Goal: Task Accomplishment & Management: Use online tool/utility

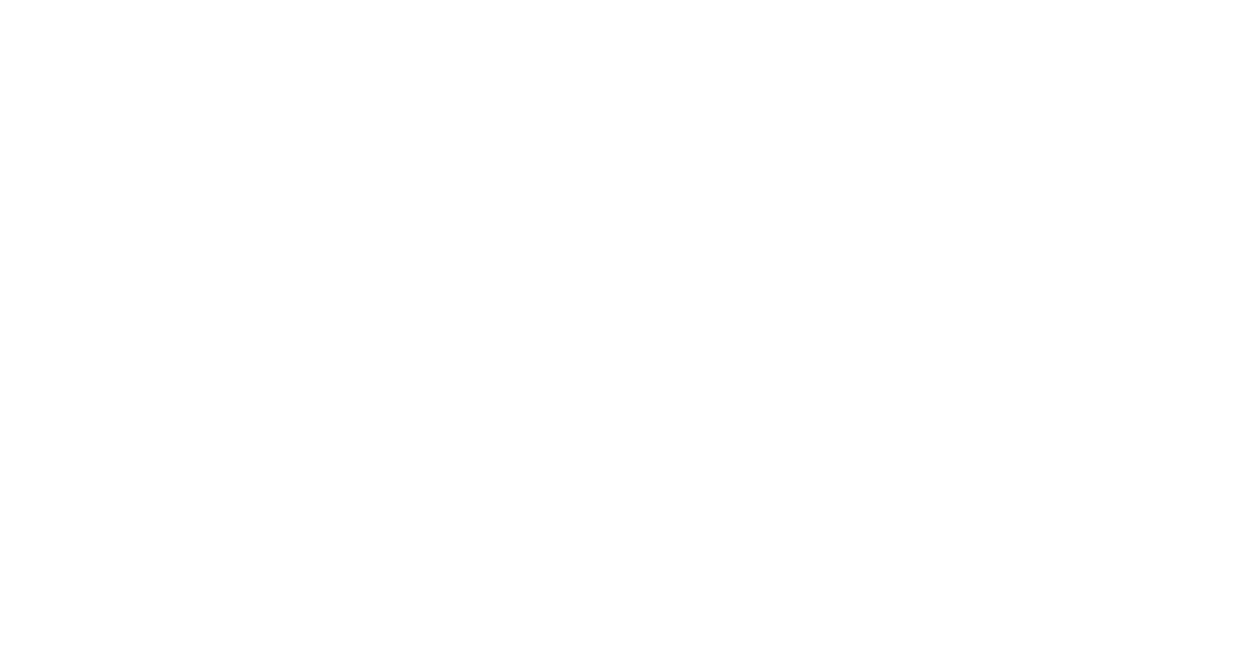
click at [755, 0] on html at bounding box center [628, 0] width 1256 height 0
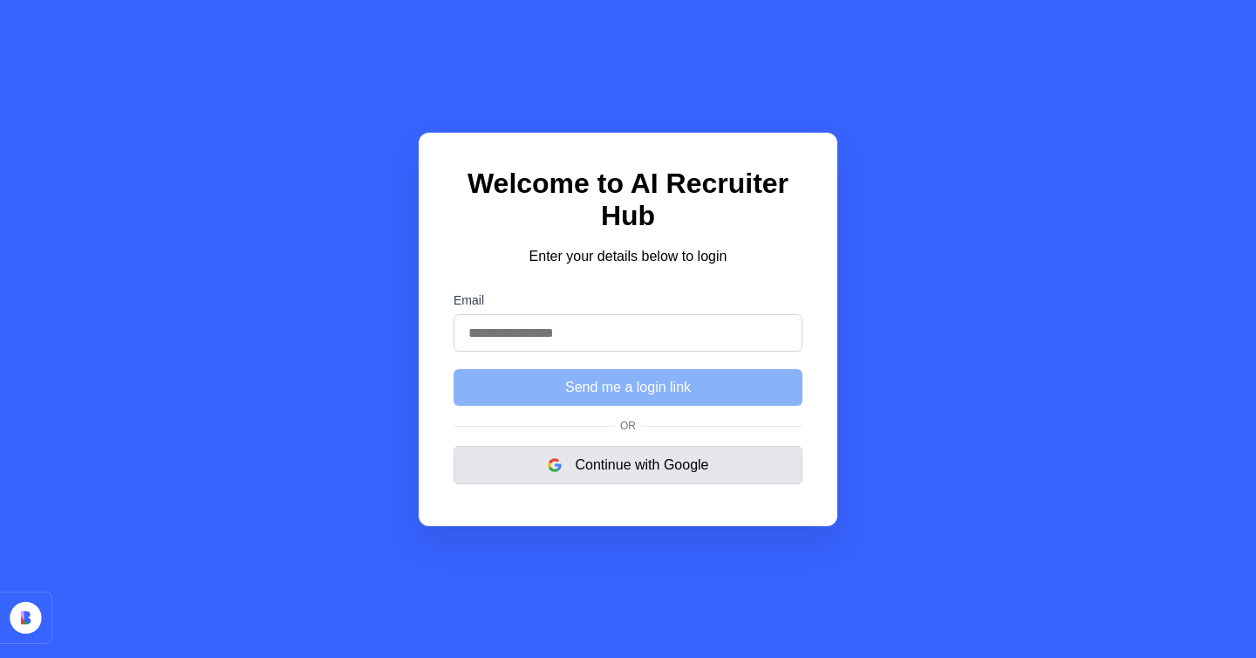
click at [678, 471] on button "Continue with Google" at bounding box center [628, 465] width 349 height 38
click at [629, 469] on button "Continue with Google" at bounding box center [628, 465] width 349 height 38
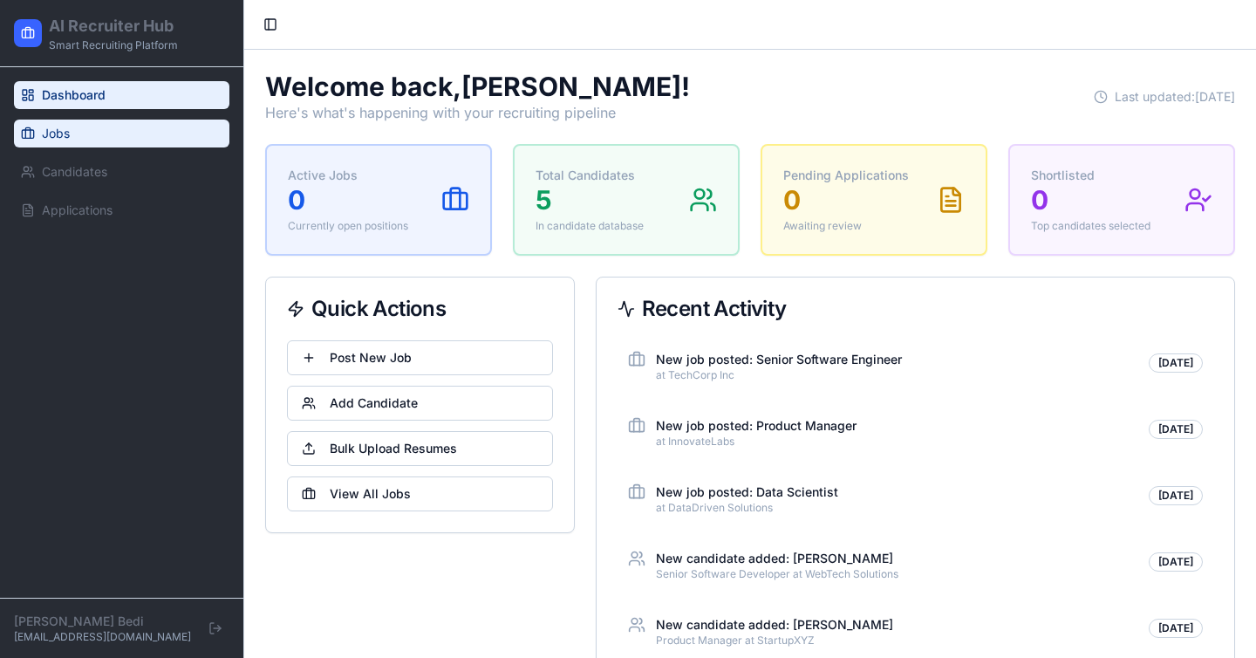
click at [59, 147] on link "Jobs" at bounding box center [122, 134] width 216 height 28
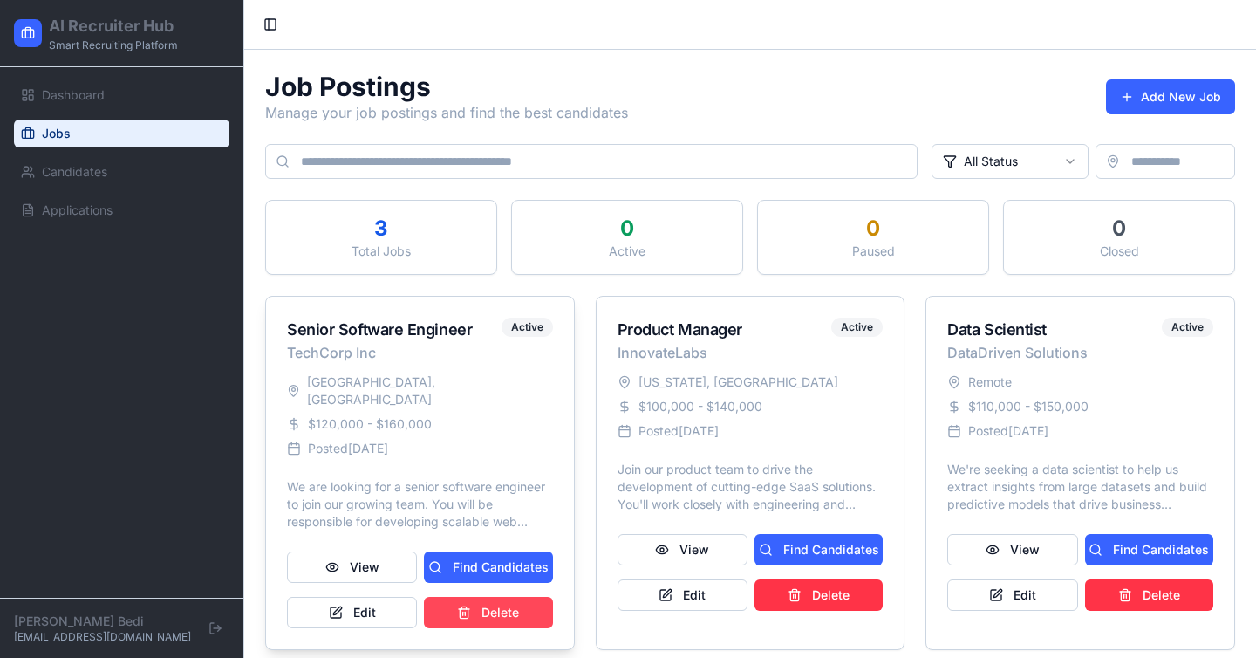
click at [513, 600] on button "Delete" at bounding box center [488, 612] width 128 height 31
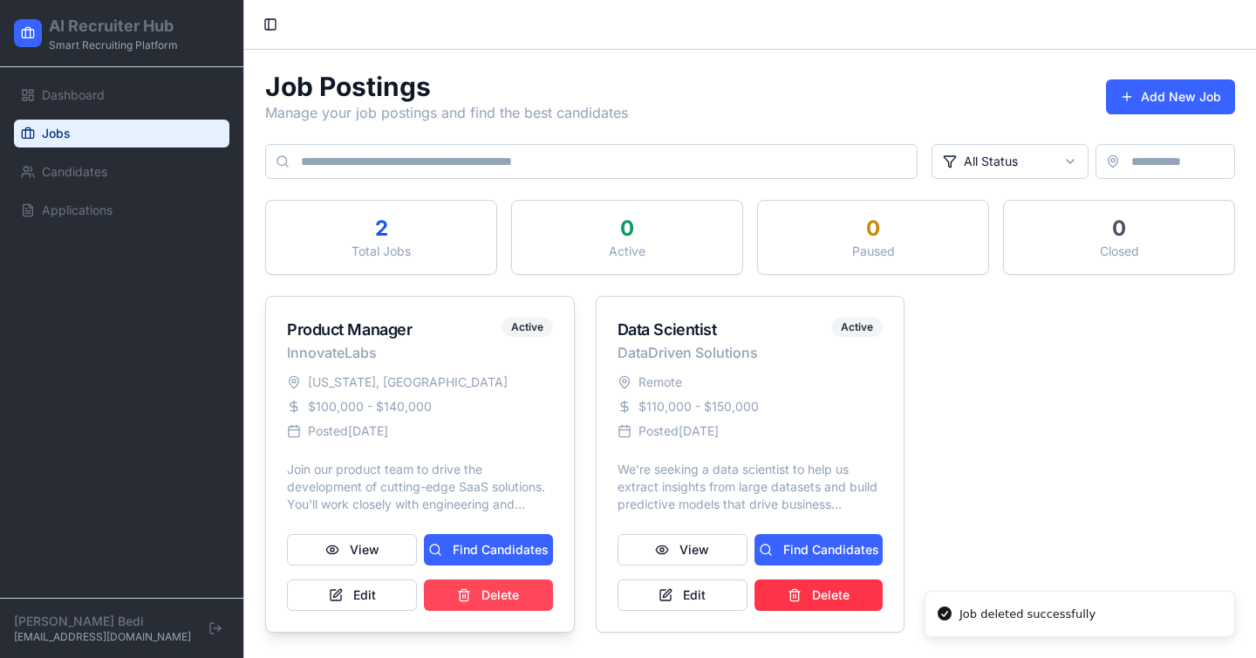
click at [507, 592] on button "Delete" at bounding box center [488, 594] width 128 height 31
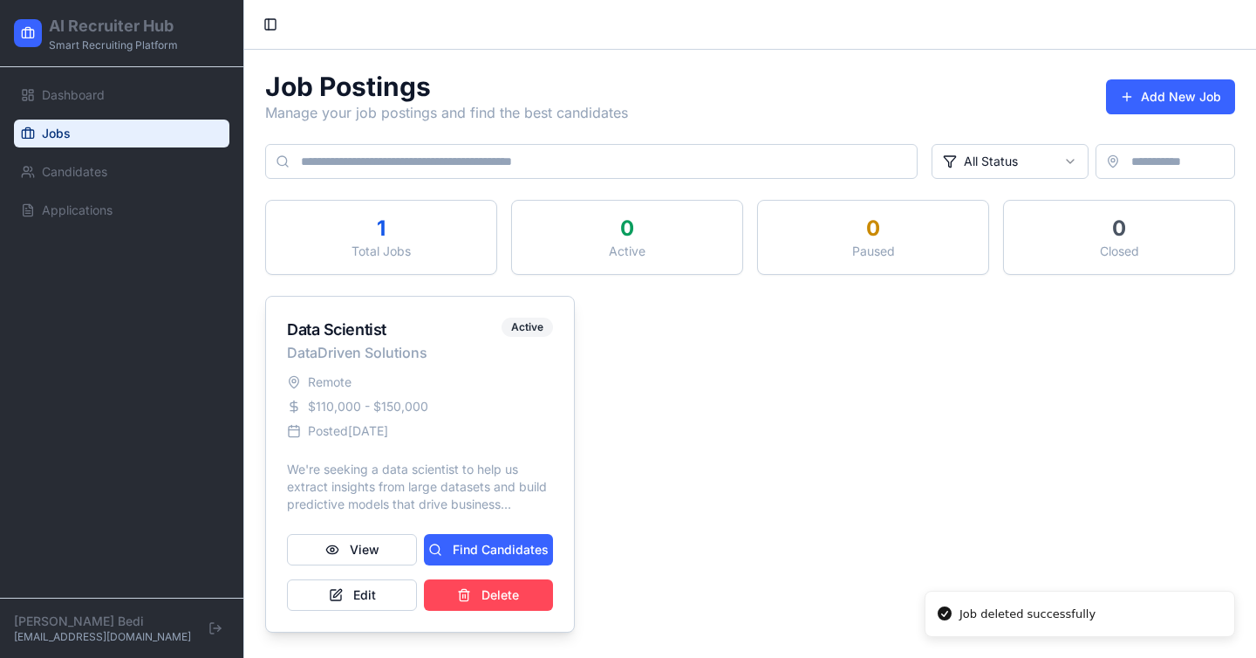
click at [510, 592] on button "Delete" at bounding box center [488, 594] width 128 height 31
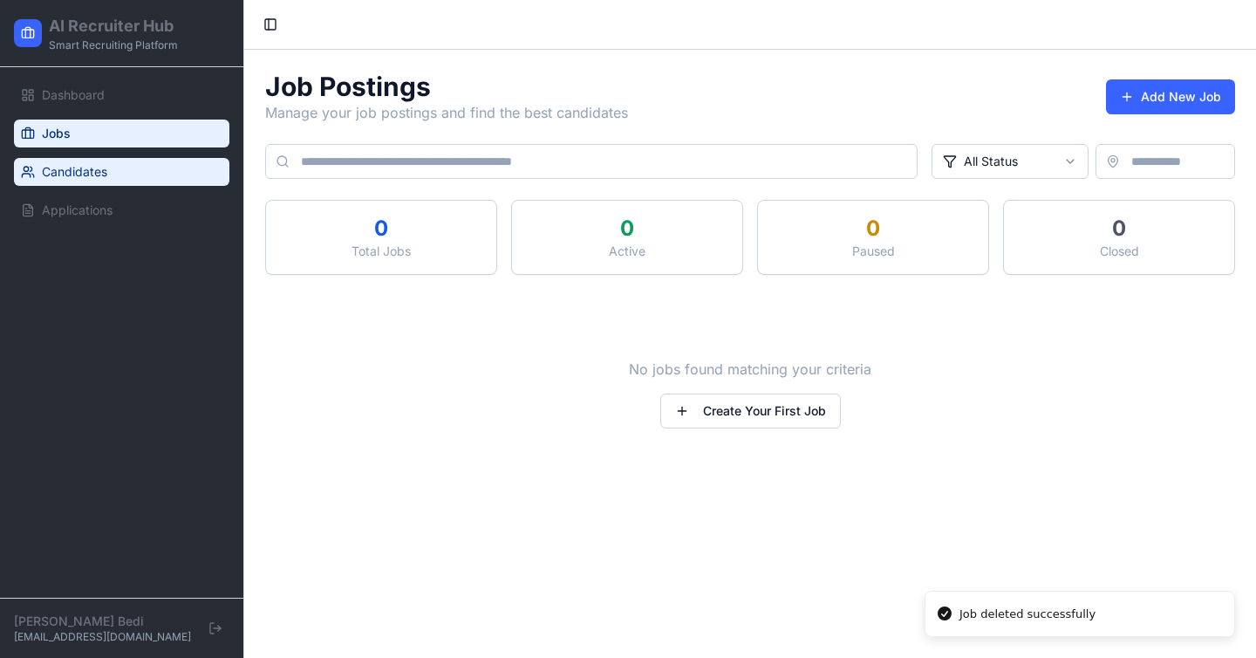
click at [90, 174] on span "Candidates" at bounding box center [74, 171] width 65 height 17
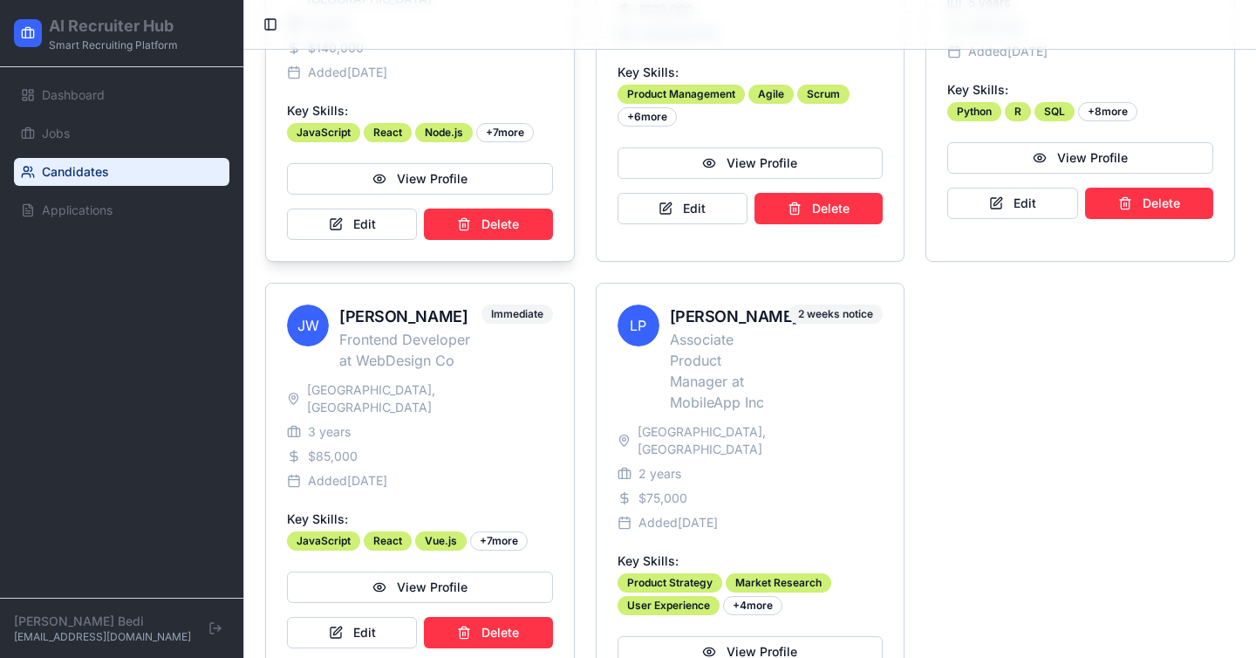
scroll to position [492, 0]
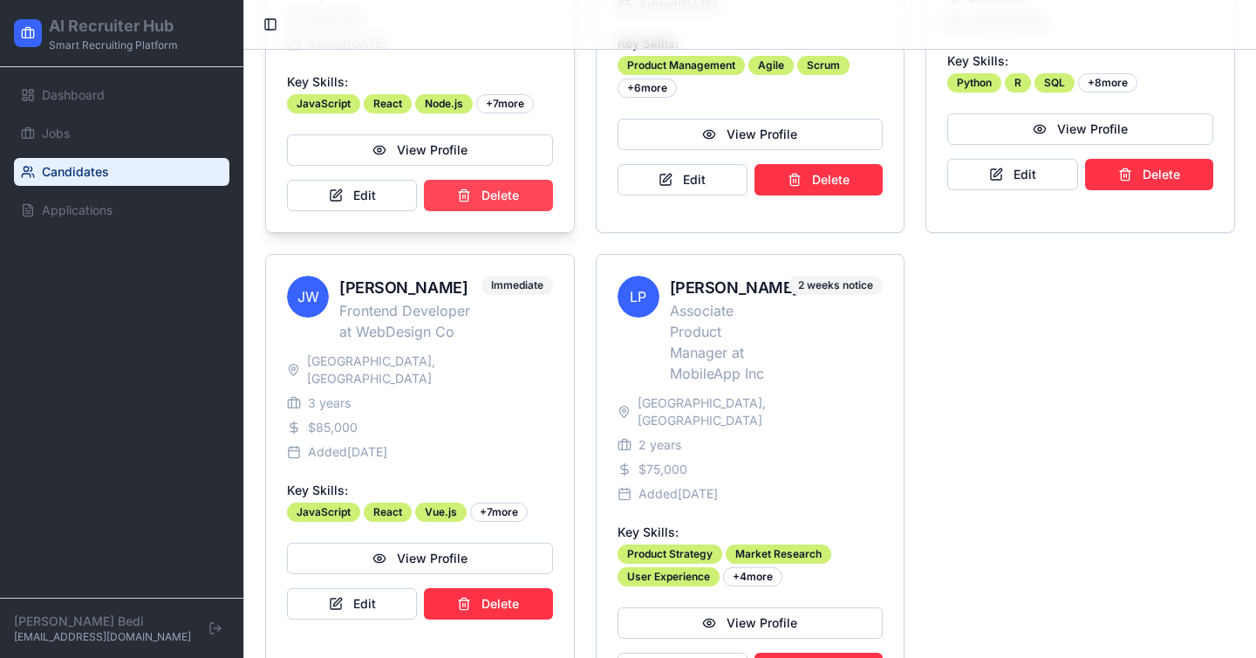
click at [504, 205] on button "Delete" at bounding box center [488, 195] width 128 height 31
click at [499, 199] on button "Delete" at bounding box center [488, 195] width 128 height 31
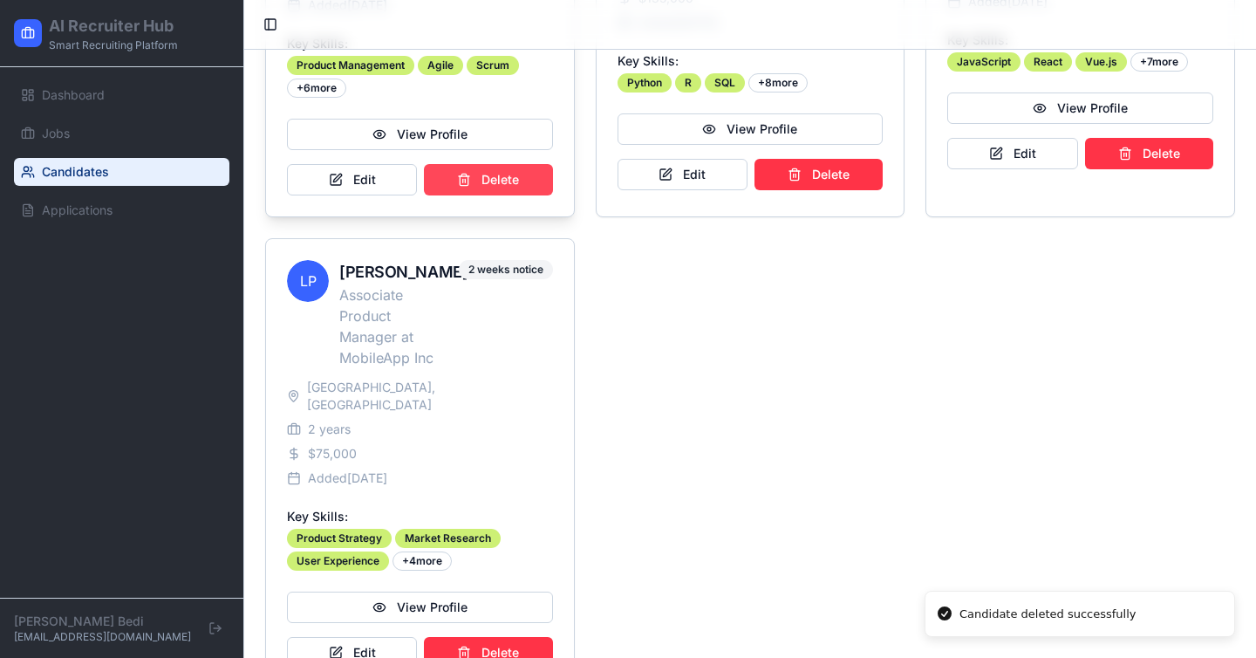
click at [491, 169] on button "Delete" at bounding box center [488, 179] width 128 height 31
click at [503, 183] on button "Delete" at bounding box center [488, 179] width 128 height 31
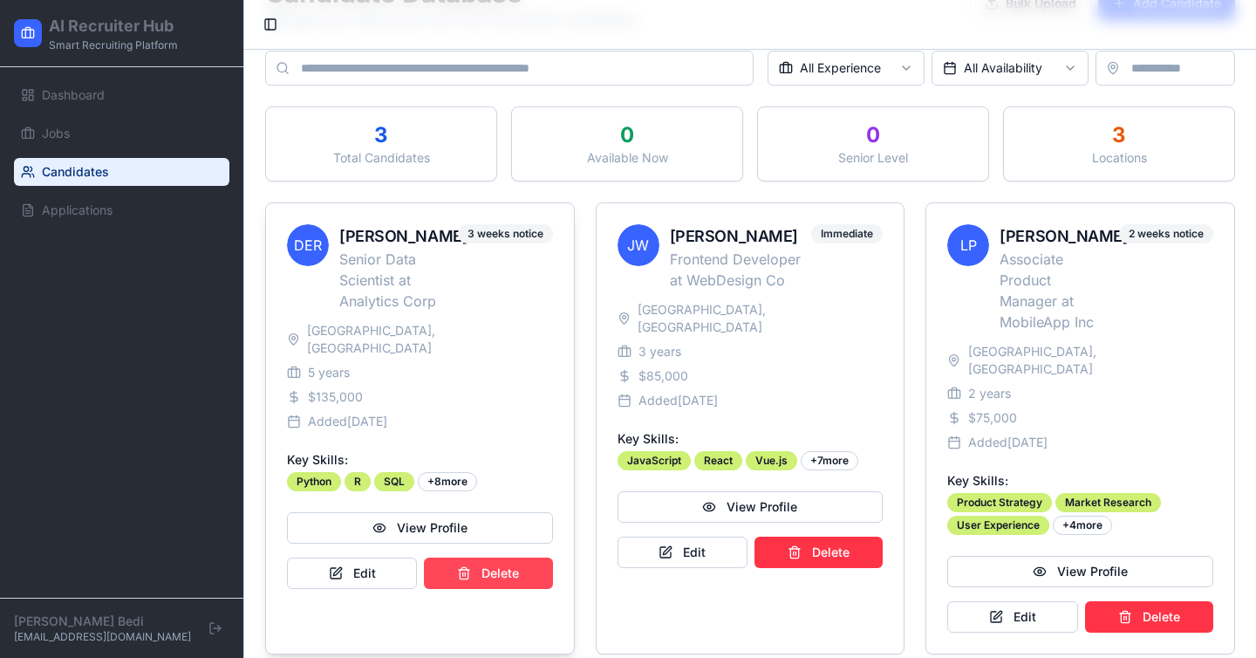
click at [508, 585] on button "Delete" at bounding box center [488, 573] width 128 height 31
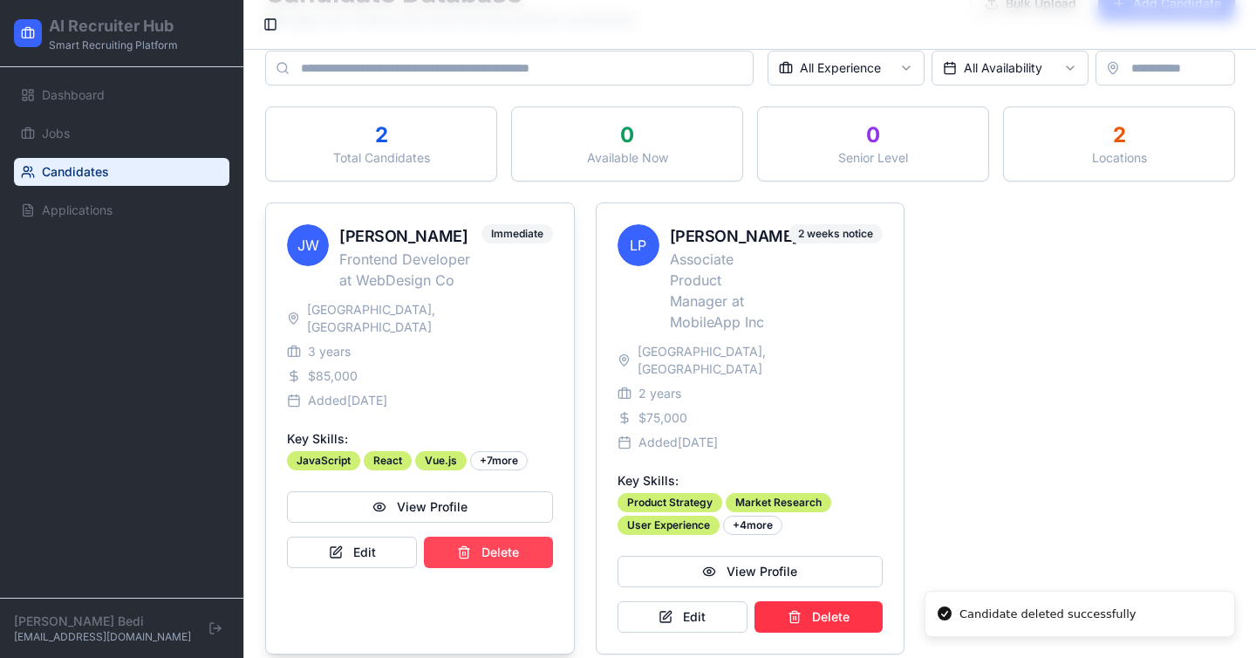
click at [510, 537] on button "Delete" at bounding box center [488, 552] width 128 height 31
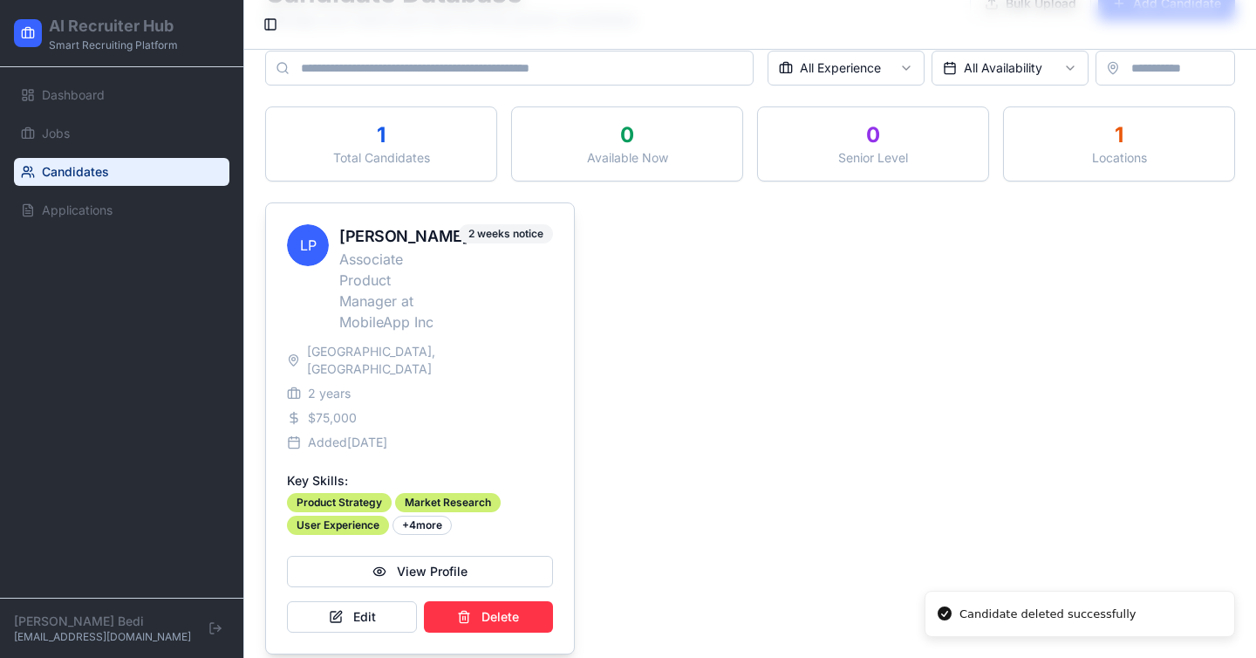
click at [374, 225] on div "[PERSON_NAME]" at bounding box center [393, 236] width 109 height 24
click at [381, 349] on span "[GEOGRAPHIC_DATA], [GEOGRAPHIC_DATA]" at bounding box center [429, 360] width 245 height 35
click at [401, 556] on button "View Profile" at bounding box center [420, 571] width 266 height 31
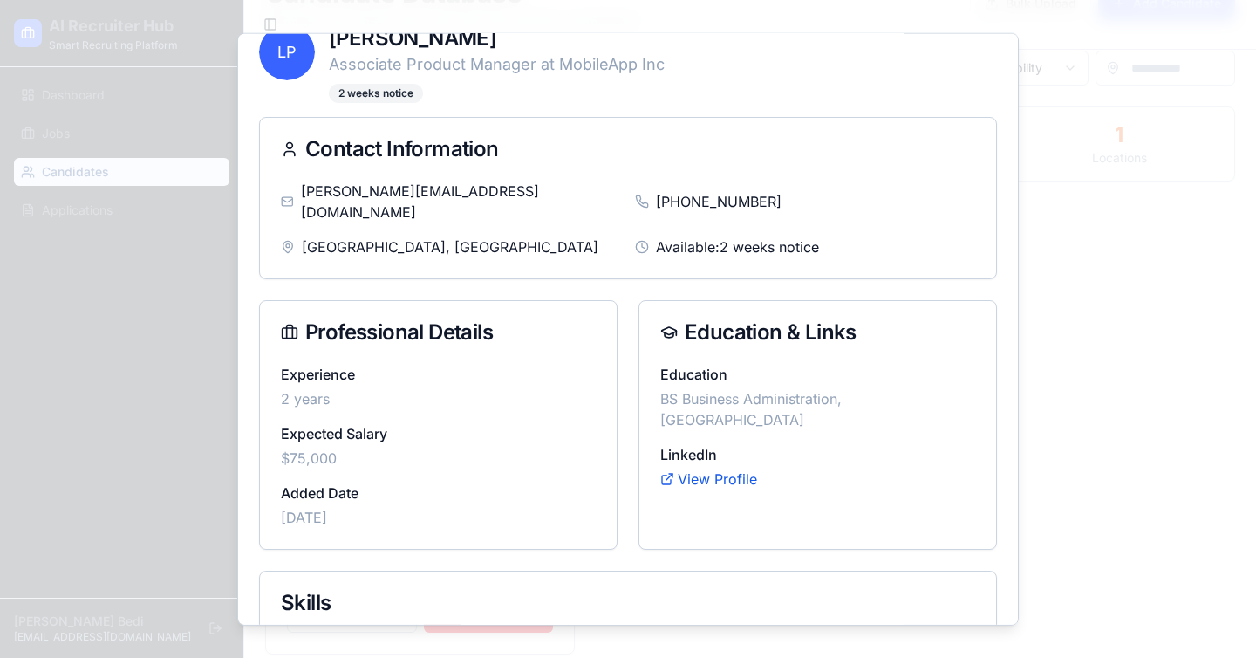
scroll to position [0, 0]
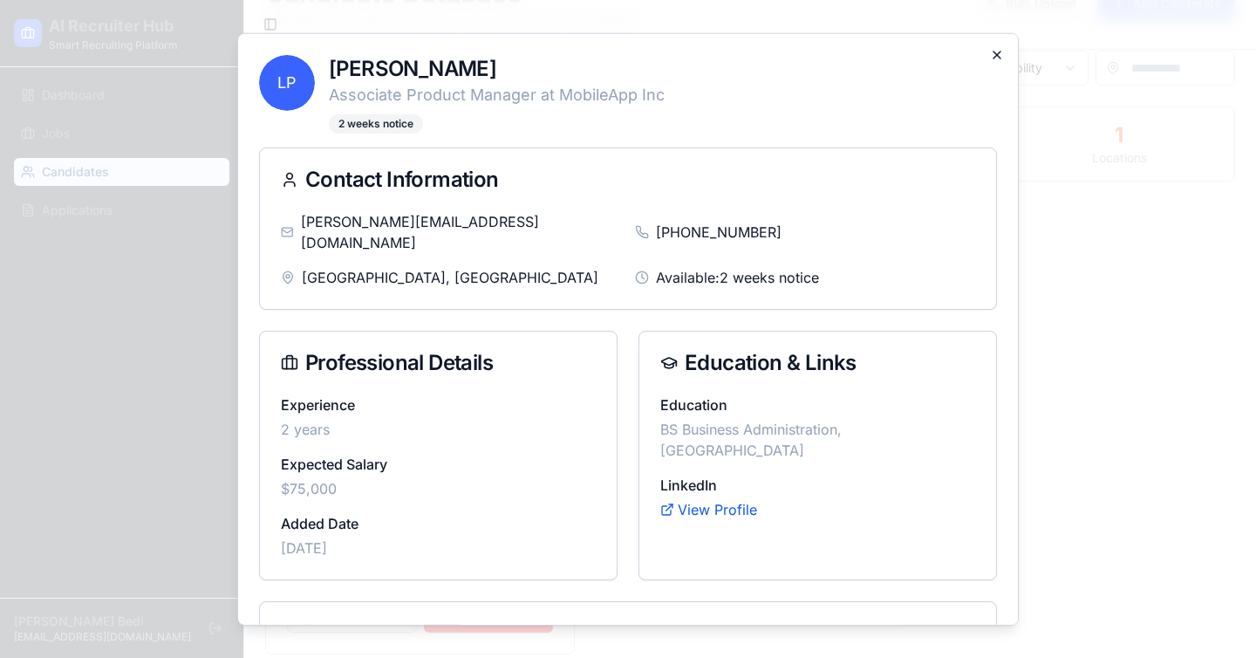
click at [996, 56] on icon "button" at bounding box center [997, 55] width 14 height 14
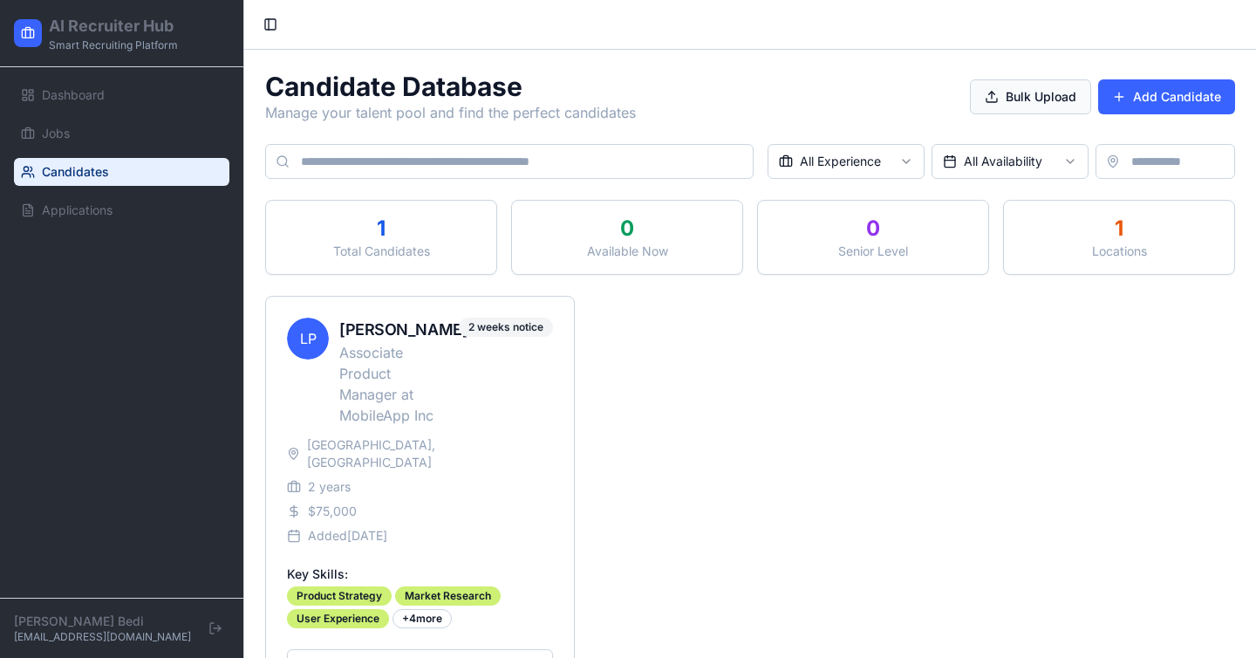
click at [1023, 98] on button "Bulk Upload" at bounding box center [1030, 96] width 121 height 35
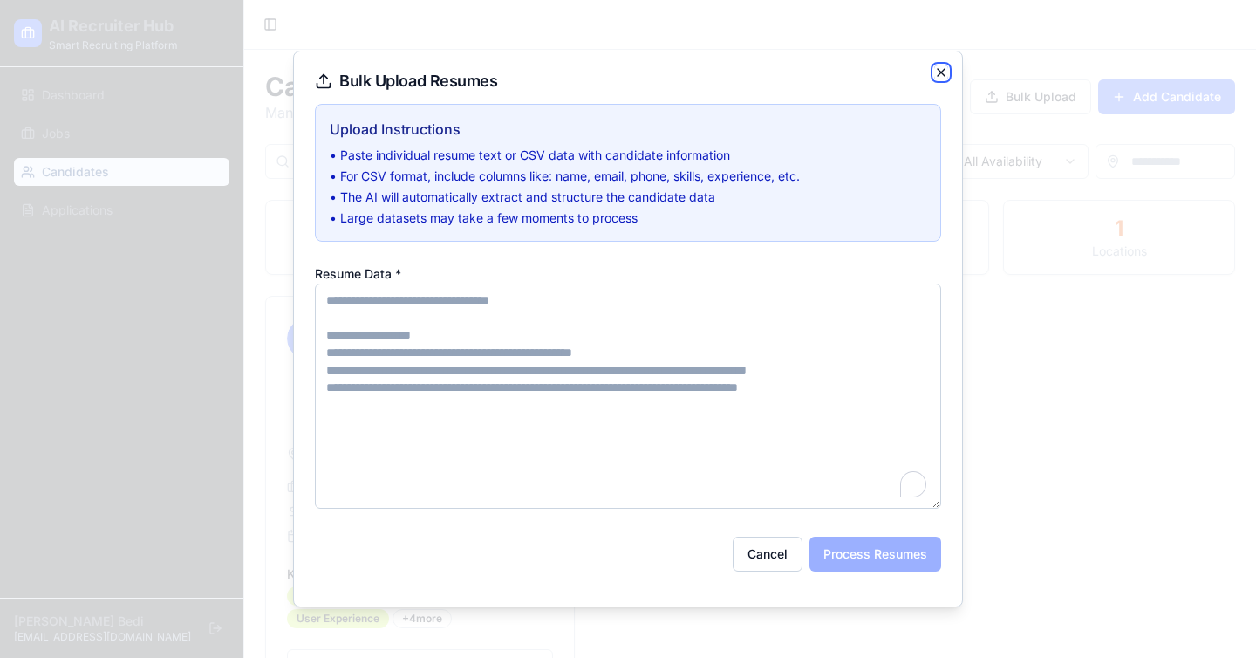
click at [943, 69] on icon "button" at bounding box center [941, 72] width 14 height 14
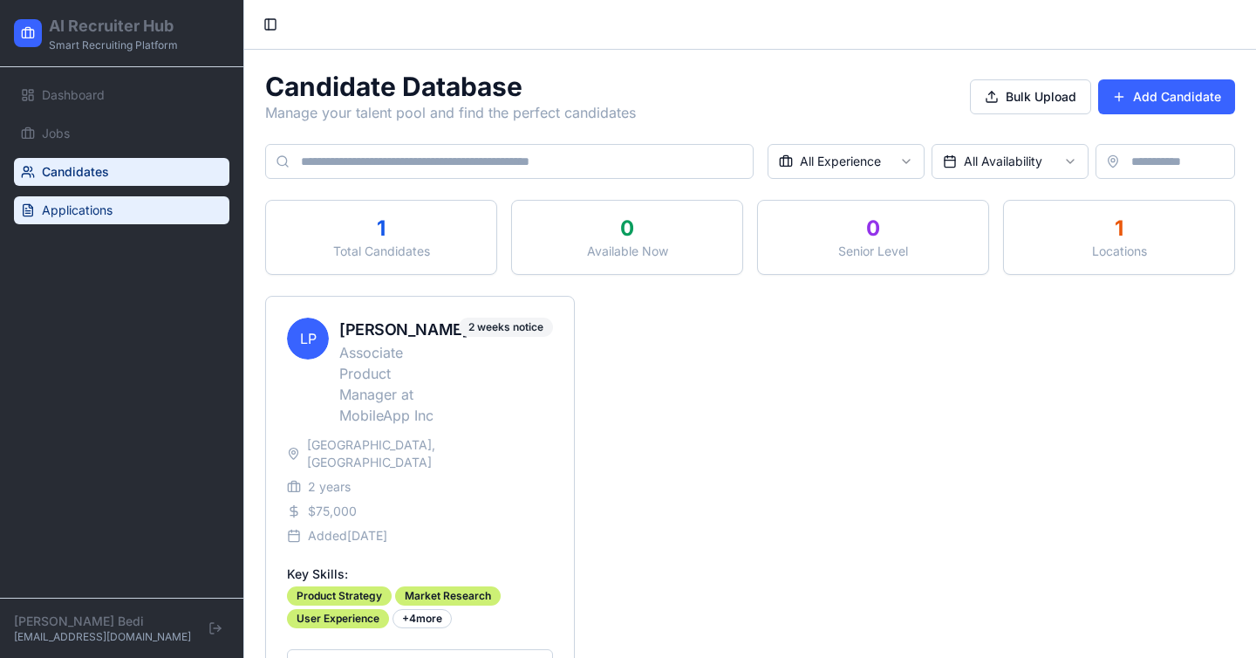
click at [66, 214] on span "Applications" at bounding box center [77, 210] width 71 height 17
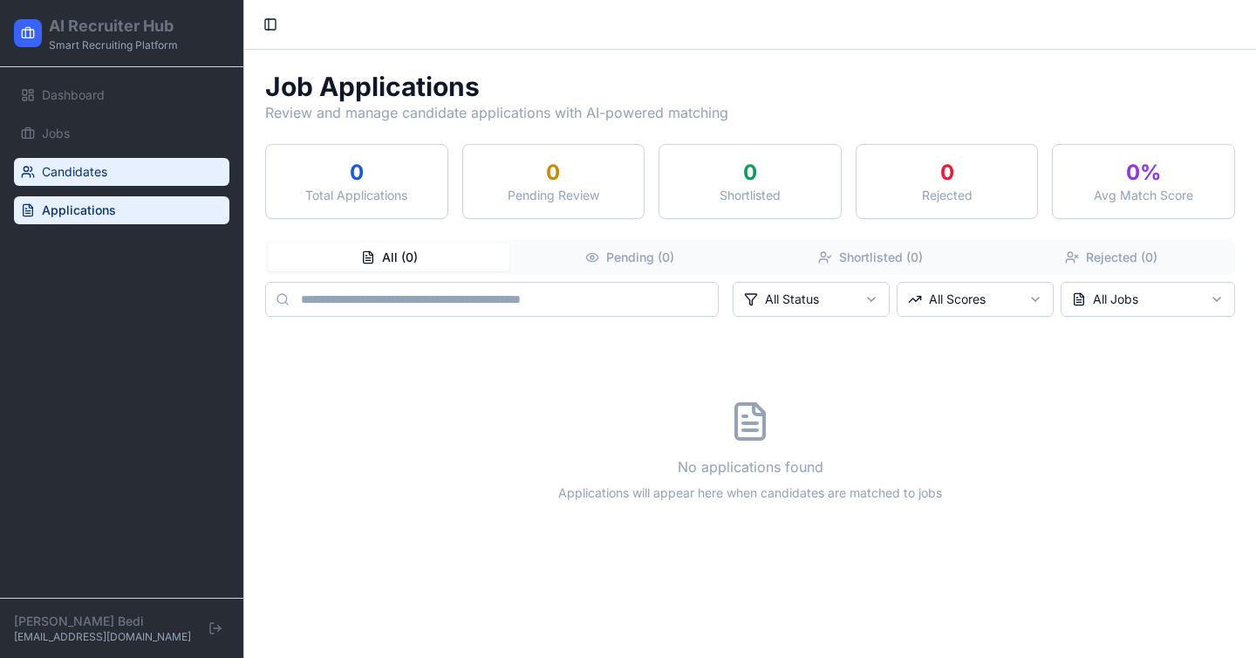
click at [112, 166] on link "Candidates" at bounding box center [122, 172] width 216 height 28
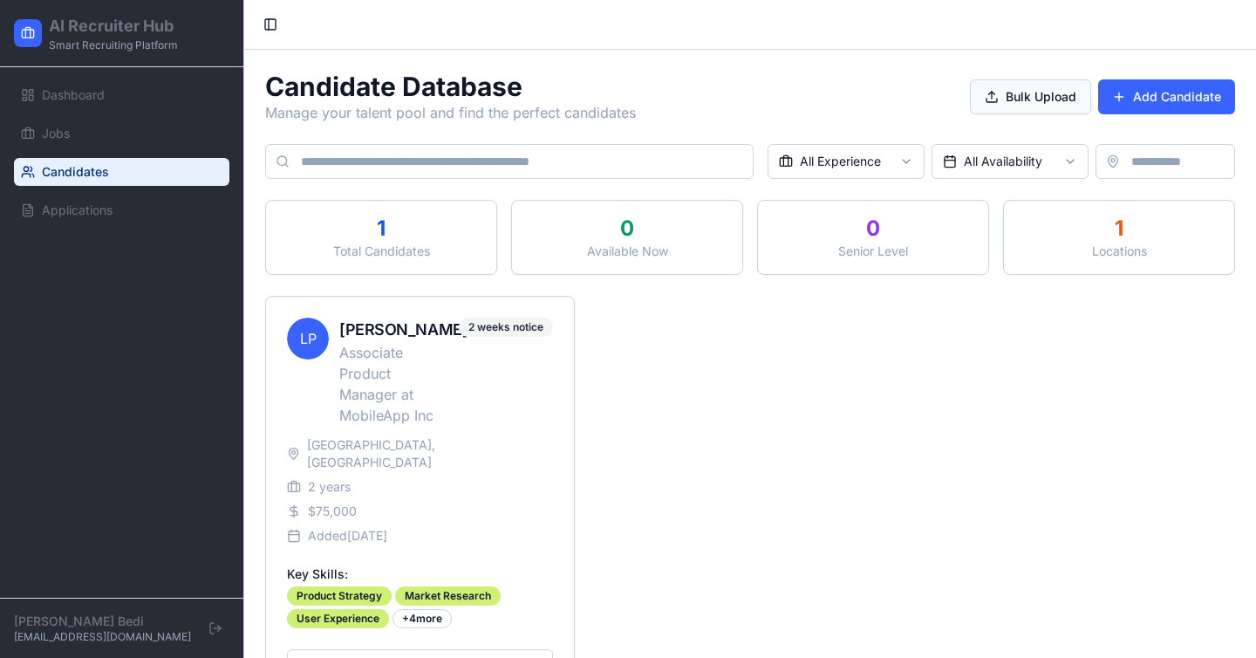
click at [1016, 103] on button "Bulk Upload" at bounding box center [1030, 96] width 121 height 35
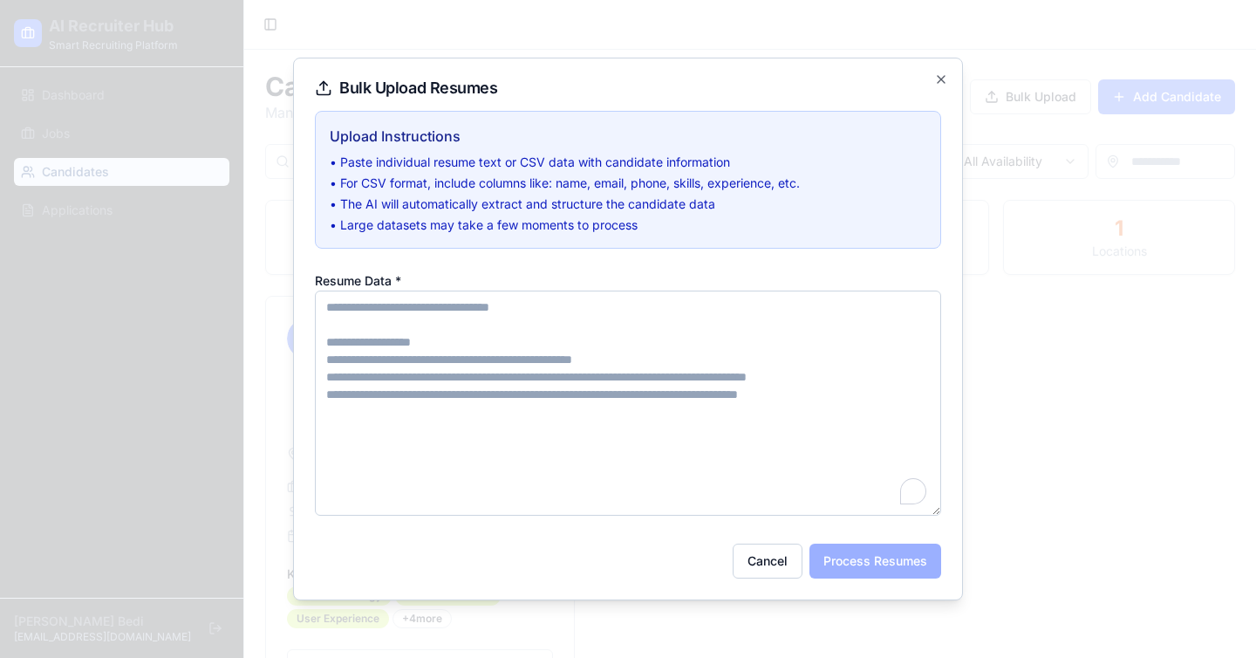
click at [700, 328] on textarea "Resume Data *" at bounding box center [628, 403] width 626 height 225
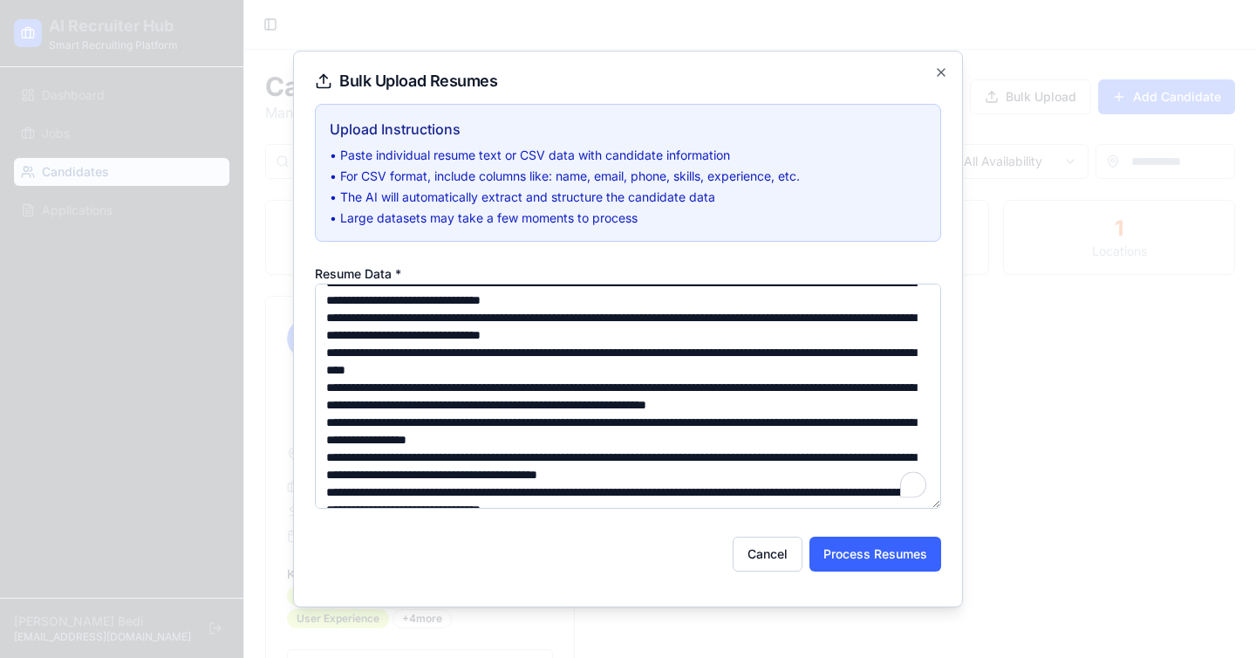
scroll to position [9220, 0]
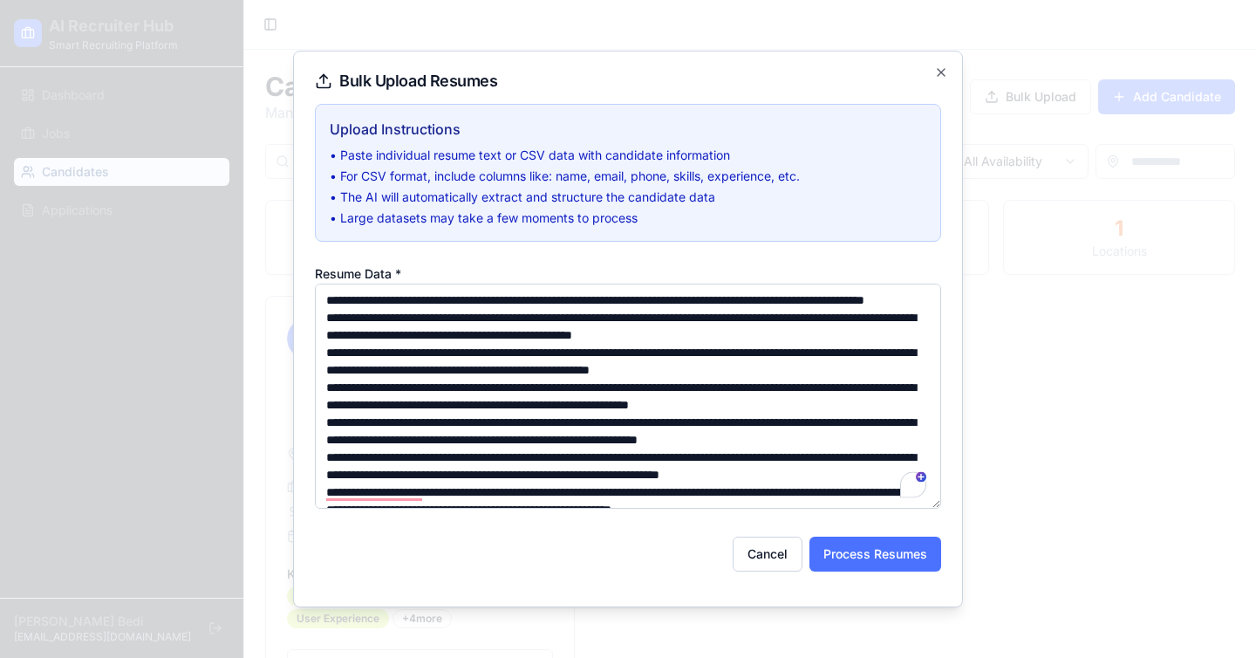
type textarea "**********"
click at [893, 549] on button "Process Resumes" at bounding box center [876, 554] width 132 height 35
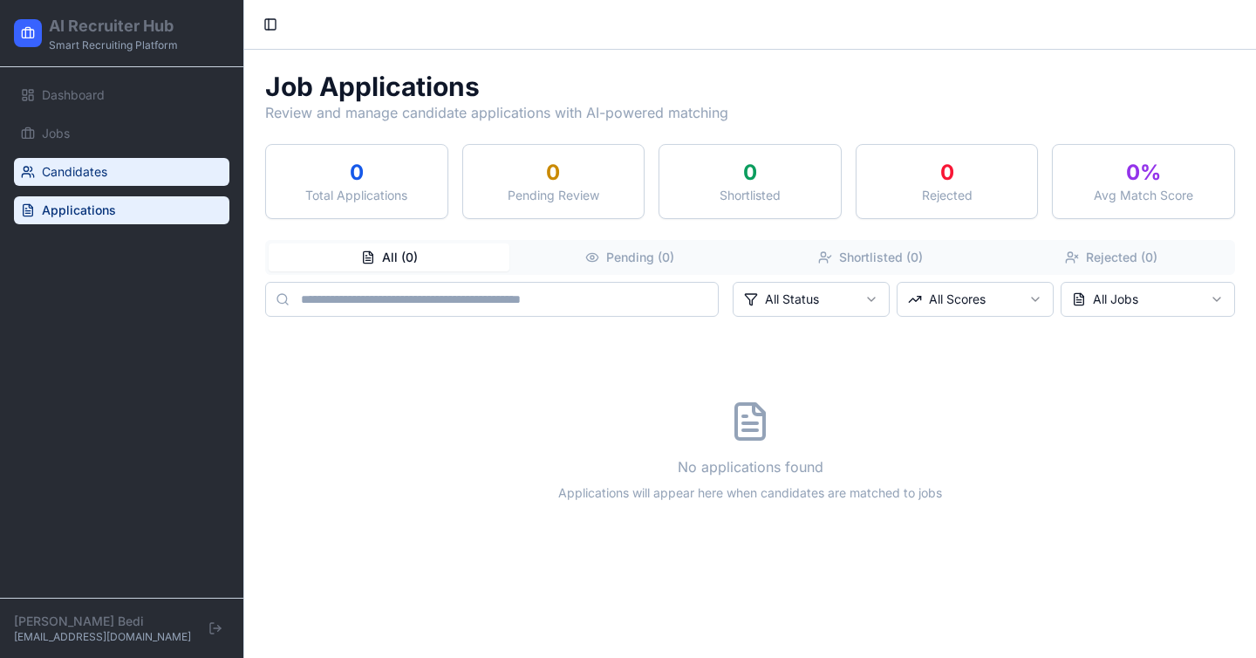
click at [116, 183] on link "Candidates" at bounding box center [122, 172] width 216 height 28
